Goal: Check status: Check status

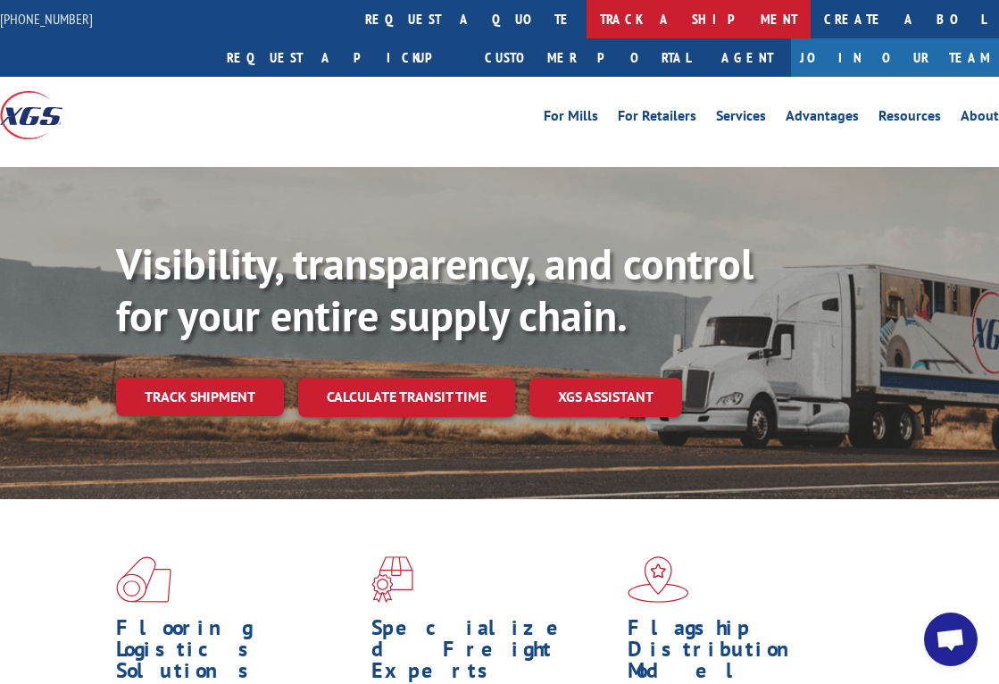
click at [586, 19] on link "track a shipment" at bounding box center [698, 19] width 224 height 38
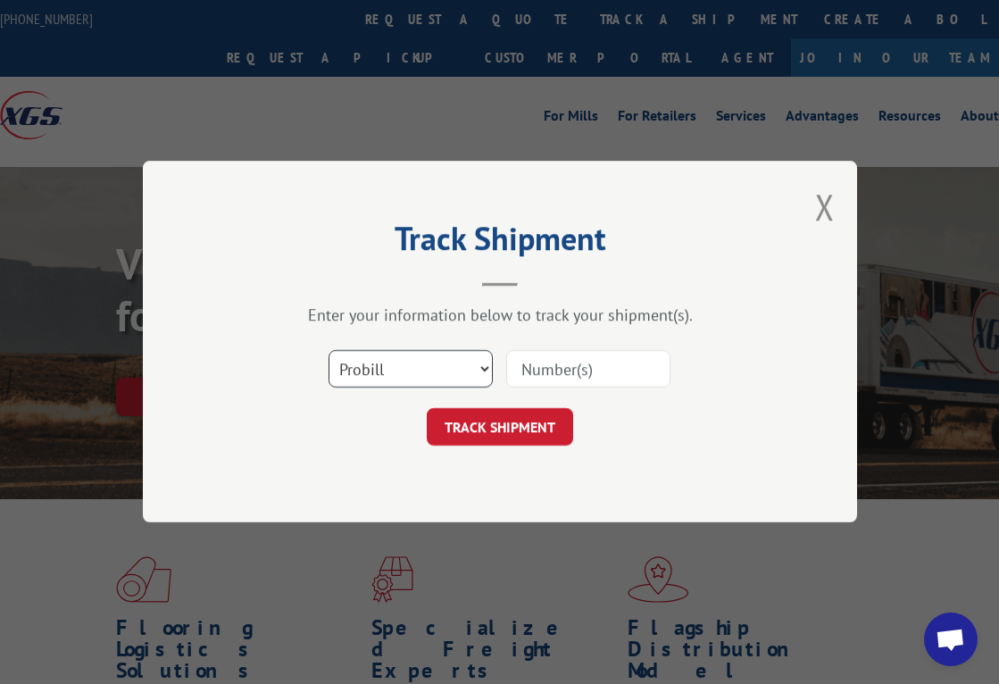
click at [482, 378] on select "Select category... Probill BOL PO" at bounding box center [410, 369] width 164 height 37
select select "bol"
click at [328, 351] on select "Select category... Probill BOL PO" at bounding box center [410, 369] width 164 height 37
click at [636, 363] on input at bounding box center [588, 369] width 164 height 37
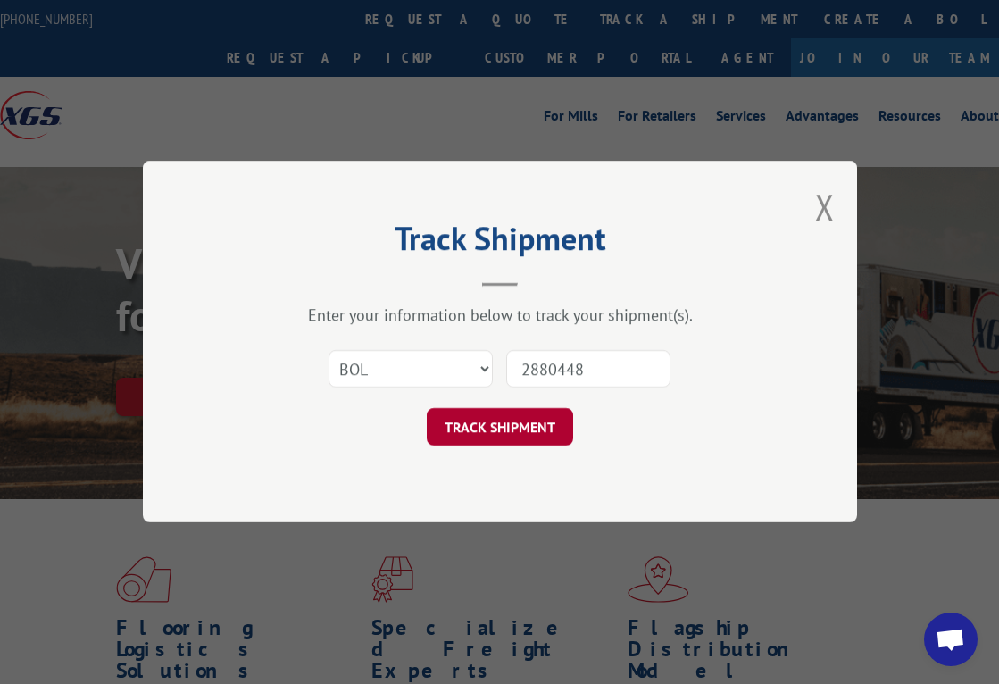
type input "2880448"
click at [441, 427] on button "TRACK SHIPMENT" at bounding box center [500, 427] width 146 height 37
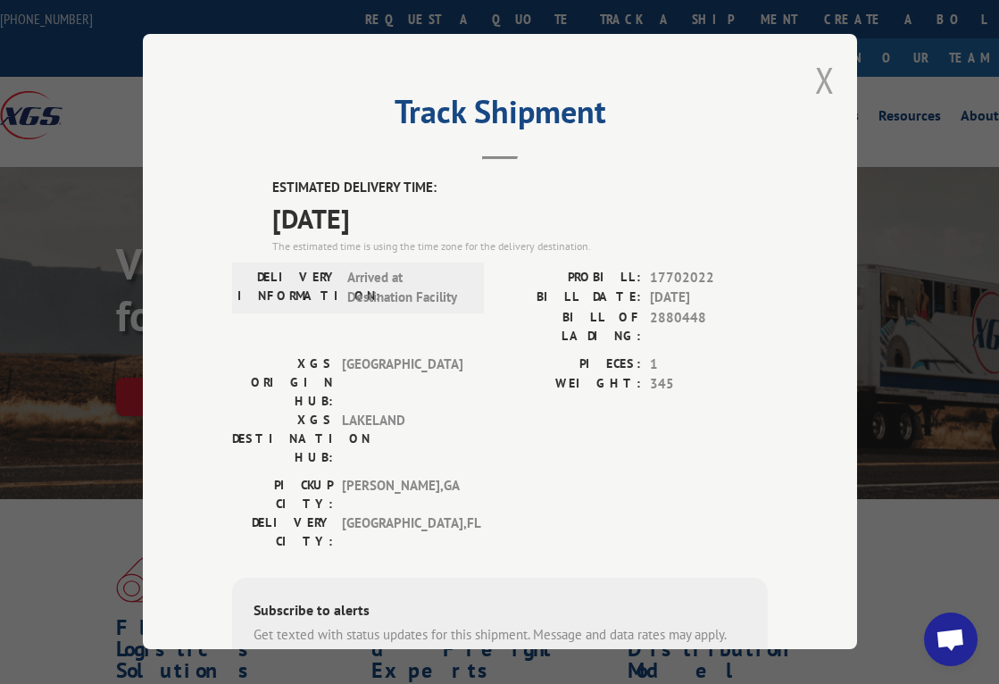
click at [817, 74] on button "Close modal" at bounding box center [825, 79] width 20 height 47
